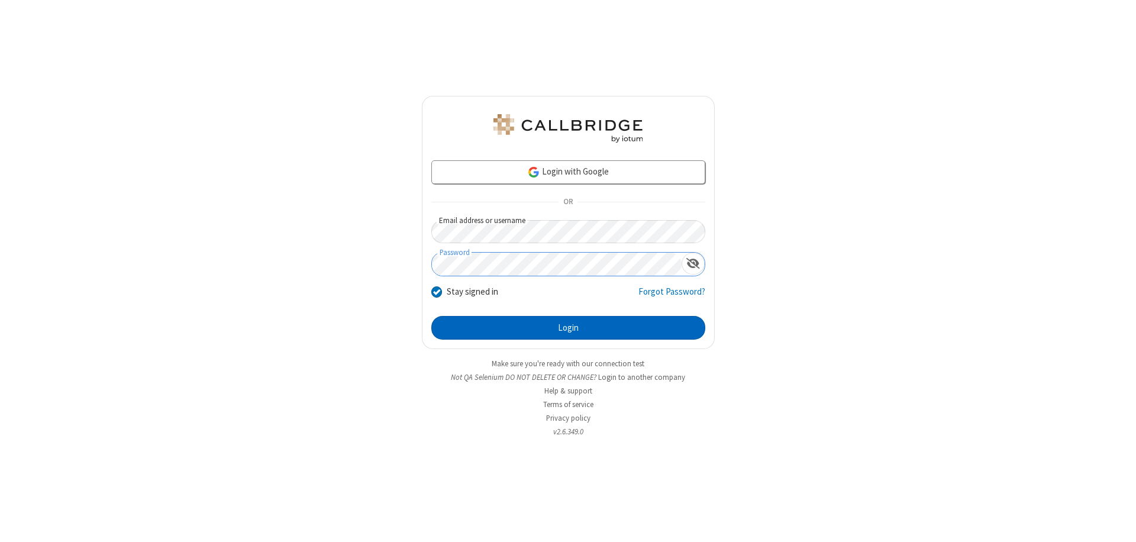
click at [568, 328] on button "Login" at bounding box center [568, 328] width 274 height 24
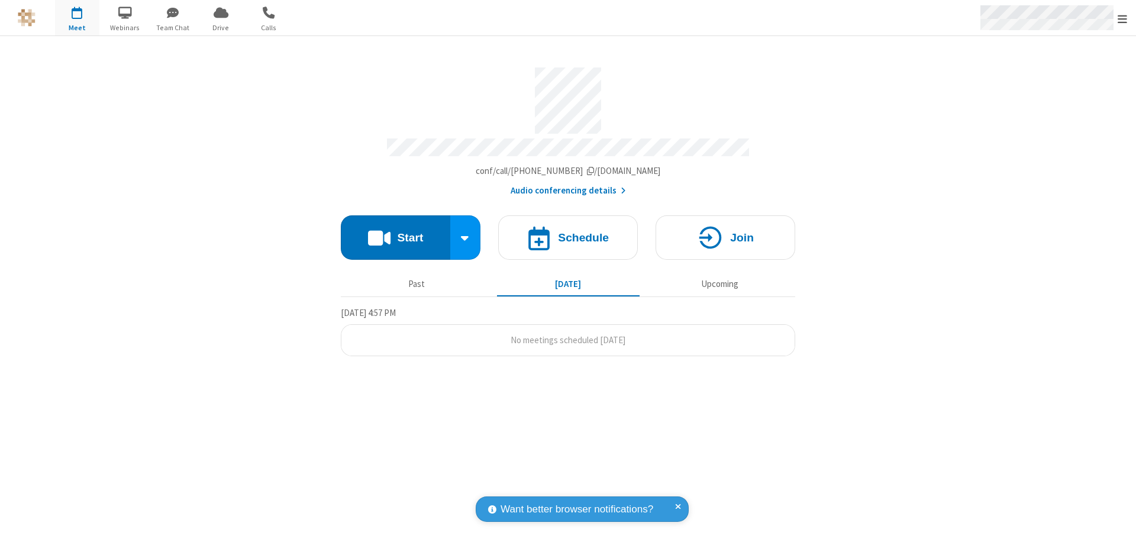
click at [1123, 18] on span "Open menu" at bounding box center [1122, 19] width 9 height 12
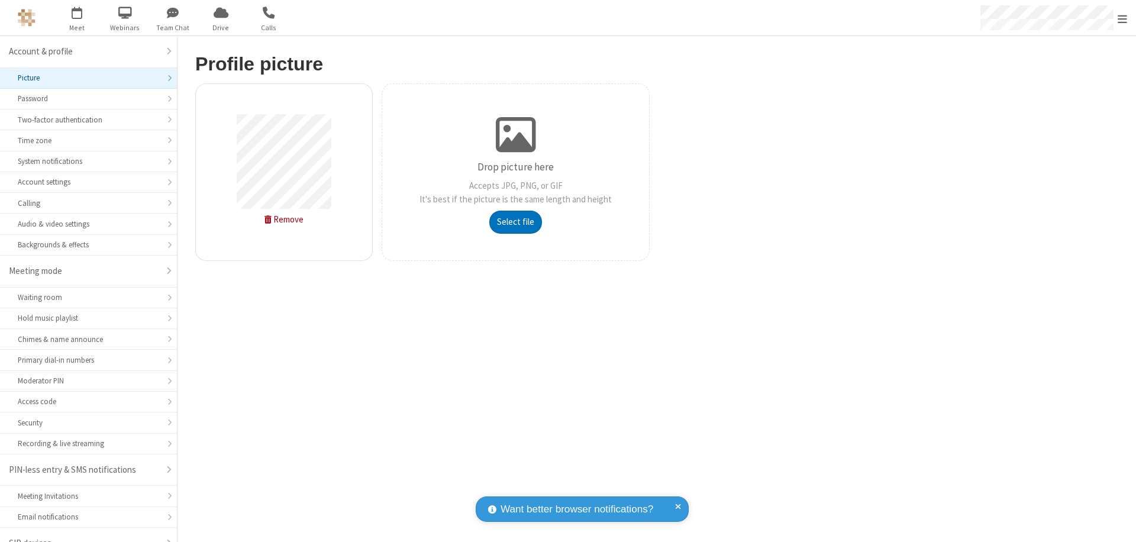
scroll to position [17, 0]
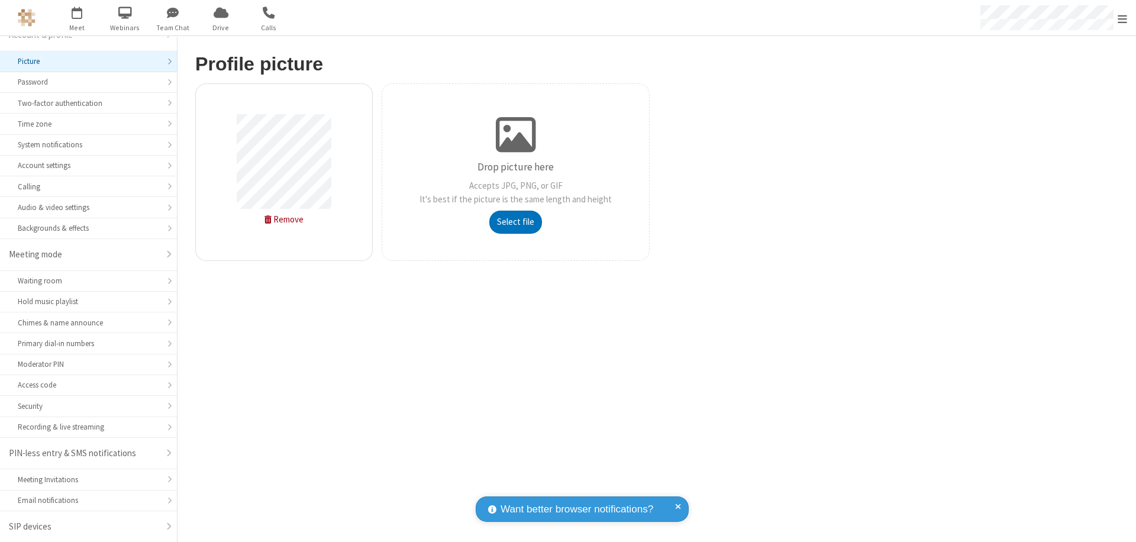
type input "C:\fakepath\avatar_image_test_2.jpg"
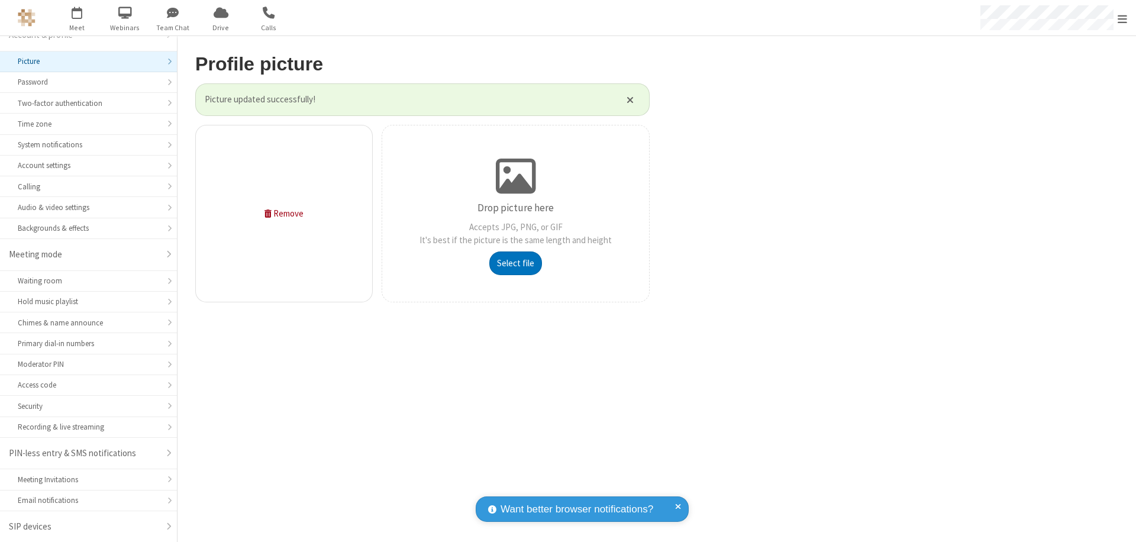
click at [1123, 18] on span "Open menu" at bounding box center [1122, 19] width 9 height 12
click at [77, 18] on span "button" at bounding box center [77, 12] width 44 height 20
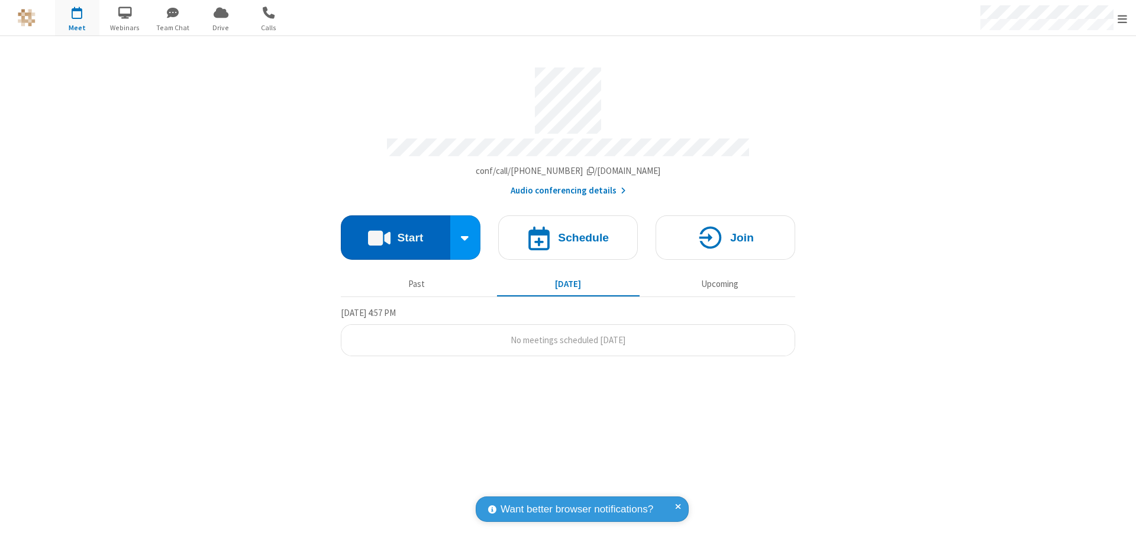
click at [395, 232] on button "Start" at bounding box center [395, 237] width 109 height 44
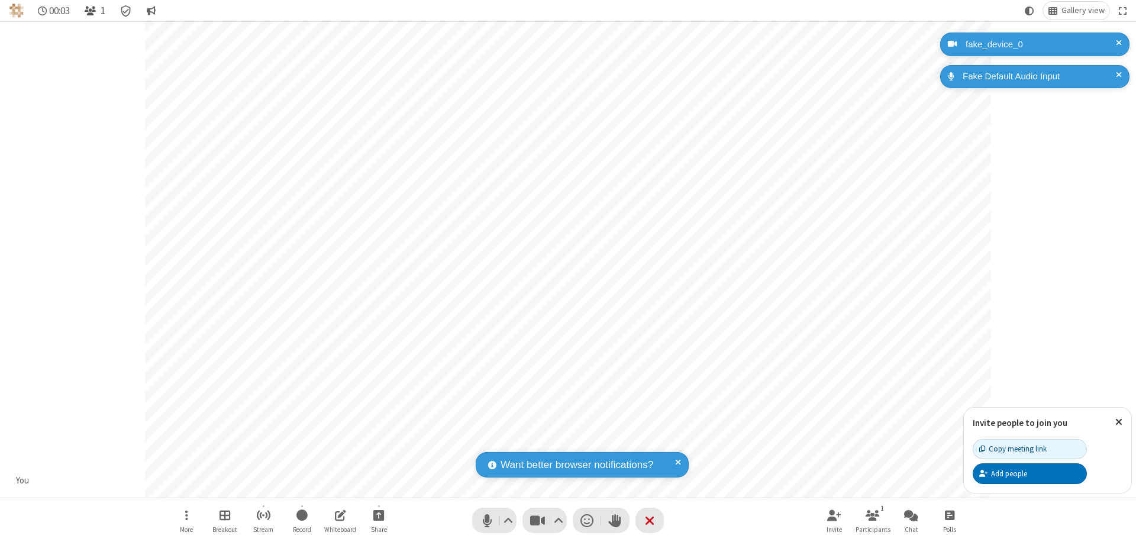
click at [92, 11] on span "Open participant list" at bounding box center [90, 10] width 11 height 11
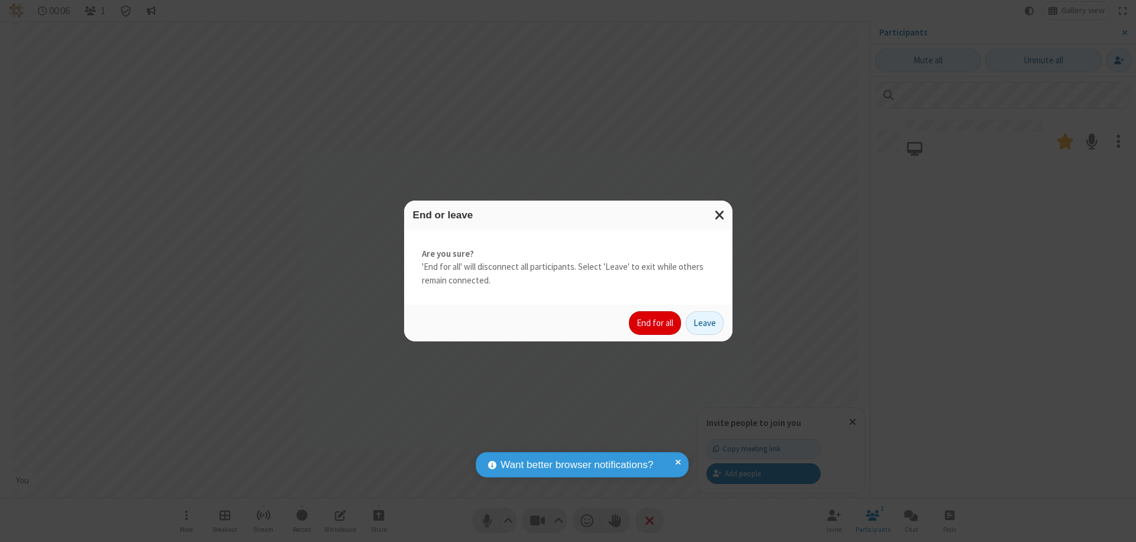
click at [656, 323] on button "End for all" at bounding box center [655, 323] width 52 height 24
